Goal: Information Seeking & Learning: Learn about a topic

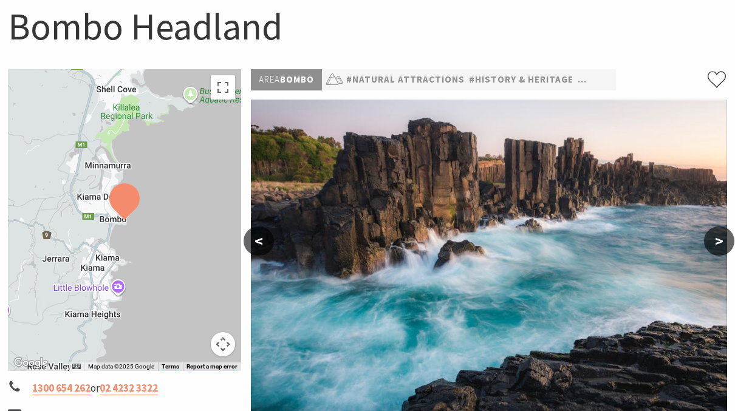
scroll to position [127, 0]
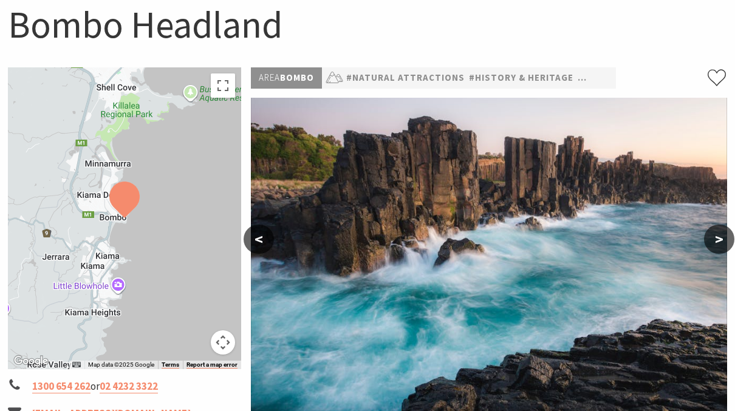
click at [718, 245] on button ">" at bounding box center [719, 239] width 30 height 29
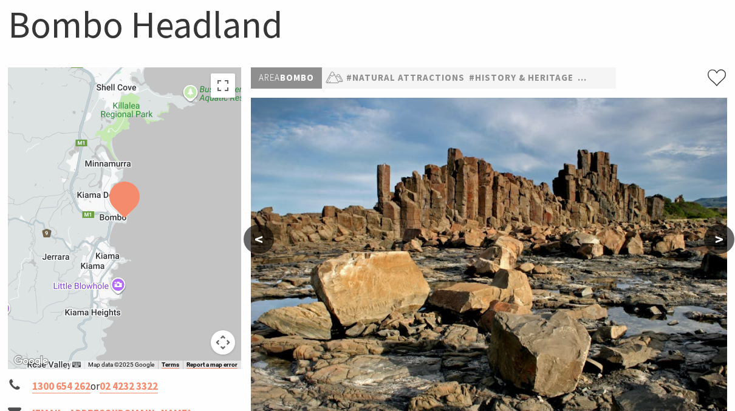
click at [718, 245] on button ">" at bounding box center [719, 239] width 30 height 29
click at [718, 246] on button ">" at bounding box center [719, 239] width 30 height 29
click at [120, 285] on div at bounding box center [124, 218] width 233 height 302
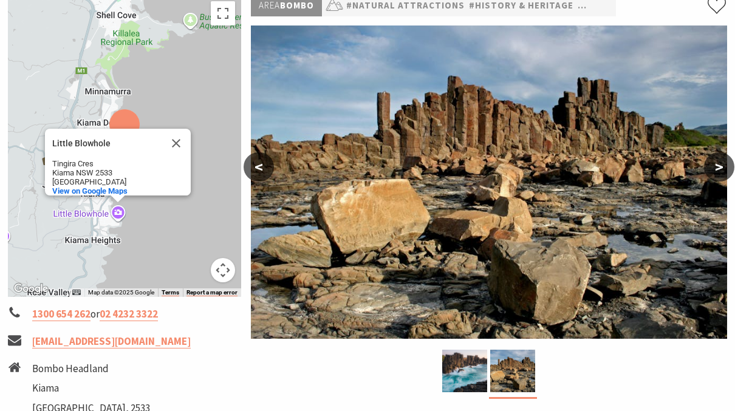
scroll to position [149, 0]
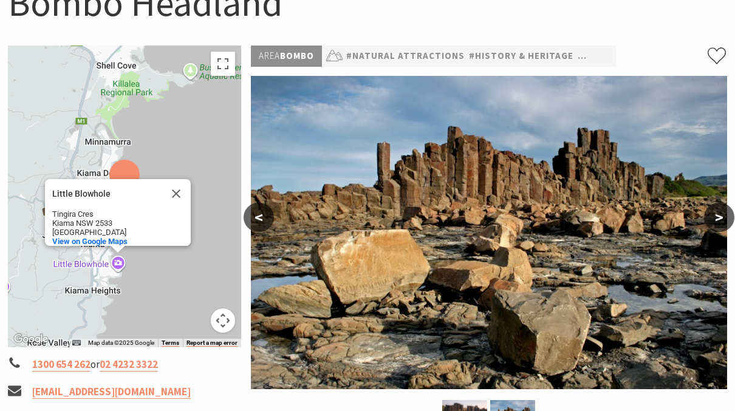
click at [226, 321] on button "Map camera controls" at bounding box center [223, 320] width 24 height 24
click at [194, 326] on button "Zoom out" at bounding box center [192, 320] width 24 height 24
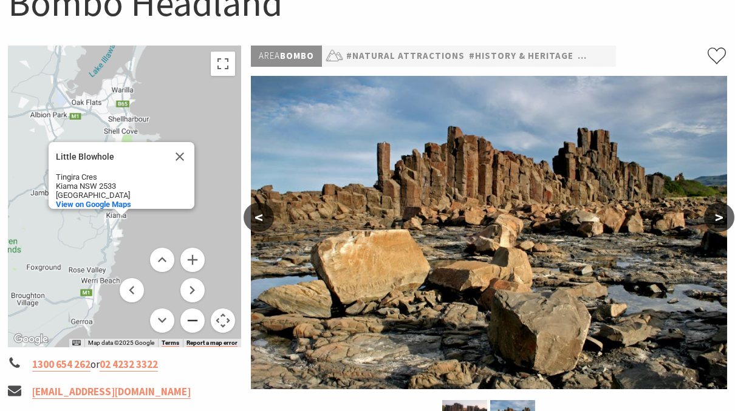
click at [194, 326] on button "Zoom out" at bounding box center [192, 320] width 24 height 24
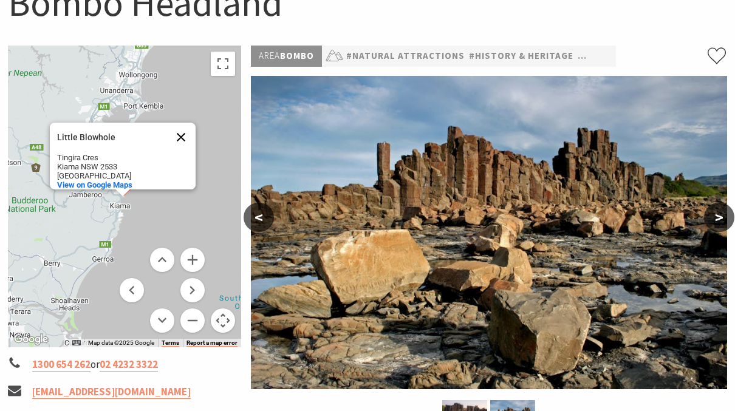
click at [180, 137] on button "Close" at bounding box center [180, 137] width 29 height 29
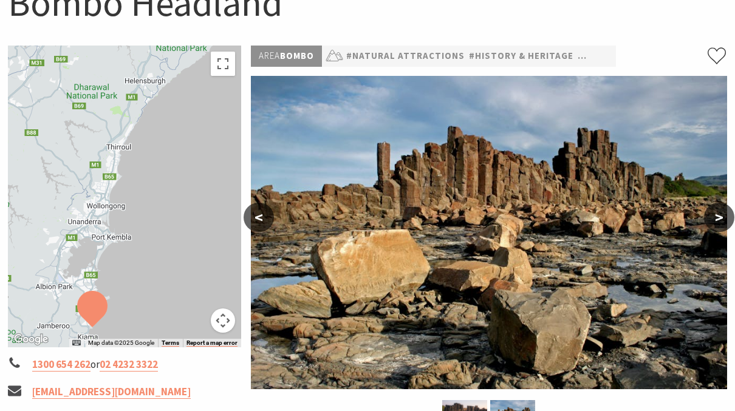
drag, startPoint x: 191, startPoint y: 141, endPoint x: 153, endPoint y: 273, distance: 137.0
click at [154, 273] on div at bounding box center [124, 197] width 233 height 302
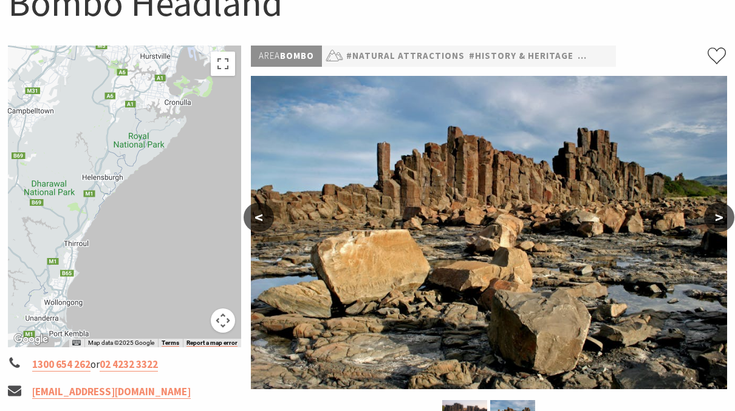
drag, startPoint x: 182, startPoint y: 181, endPoint x: 148, endPoint y: 282, distance: 106.9
click at [148, 282] on div at bounding box center [124, 197] width 233 height 302
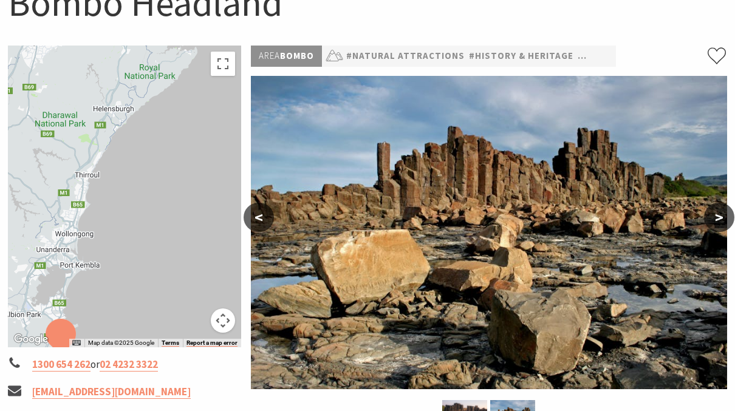
drag, startPoint x: 188, startPoint y: 165, endPoint x: 204, endPoint y: 101, distance: 66.4
click at [205, 101] on div at bounding box center [124, 197] width 233 height 302
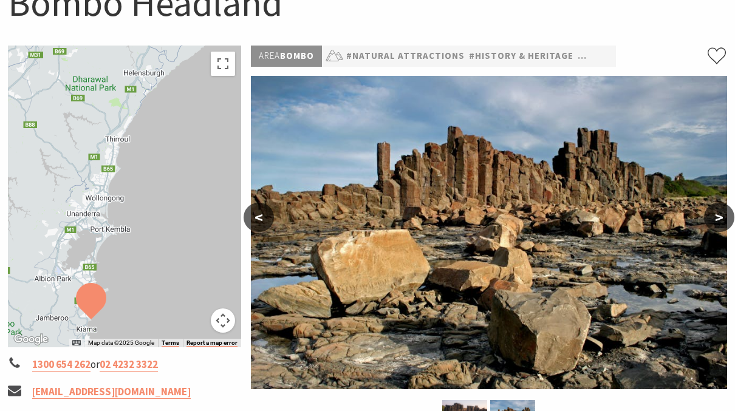
drag, startPoint x: 169, startPoint y: 182, endPoint x: 208, endPoint y: 151, distance: 49.2
click at [209, 151] on div at bounding box center [124, 197] width 233 height 302
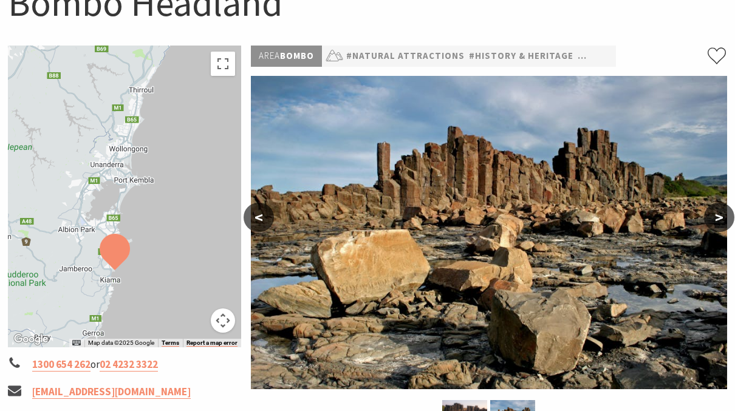
drag, startPoint x: 169, startPoint y: 221, endPoint x: 197, endPoint y: 172, distance: 56.0
click at [197, 172] on div at bounding box center [124, 197] width 233 height 302
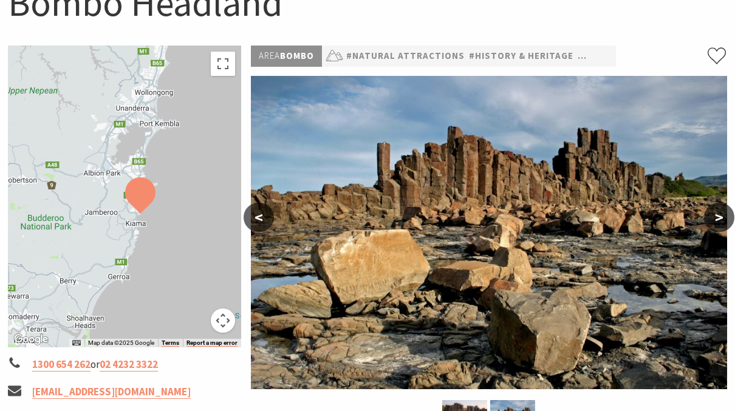
drag, startPoint x: 154, startPoint y: 276, endPoint x: 177, endPoint y: 217, distance: 63.8
click at [177, 217] on div at bounding box center [124, 197] width 233 height 302
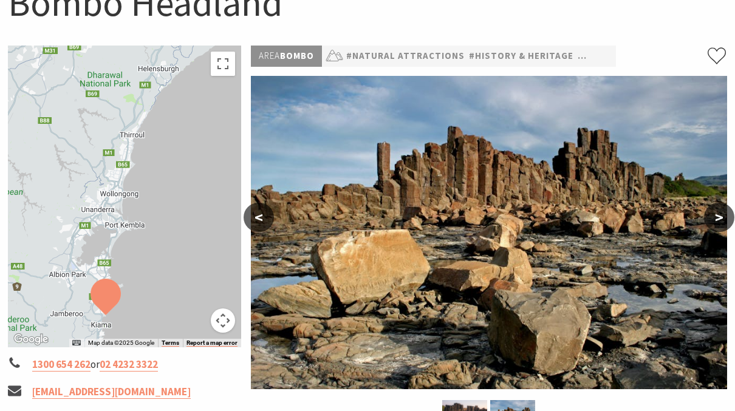
drag, startPoint x: 168, startPoint y: 157, endPoint x: 134, endPoint y: 262, distance: 110.4
click at [134, 262] on div at bounding box center [124, 197] width 233 height 302
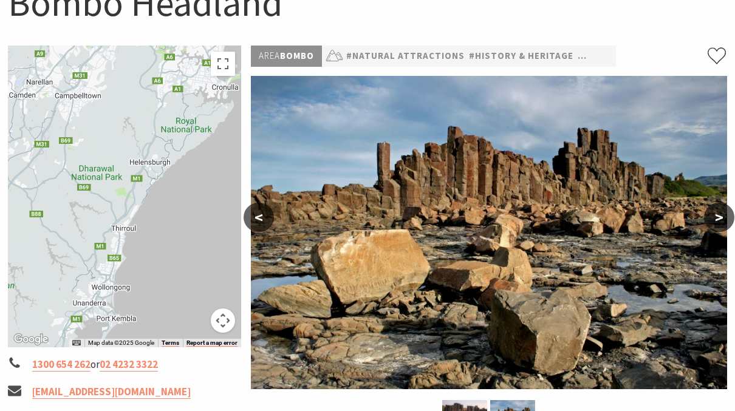
drag, startPoint x: 156, startPoint y: 173, endPoint x: 154, endPoint y: 274, distance: 101.4
click at [154, 274] on div at bounding box center [124, 197] width 233 height 302
